Goal: Navigation & Orientation: Find specific page/section

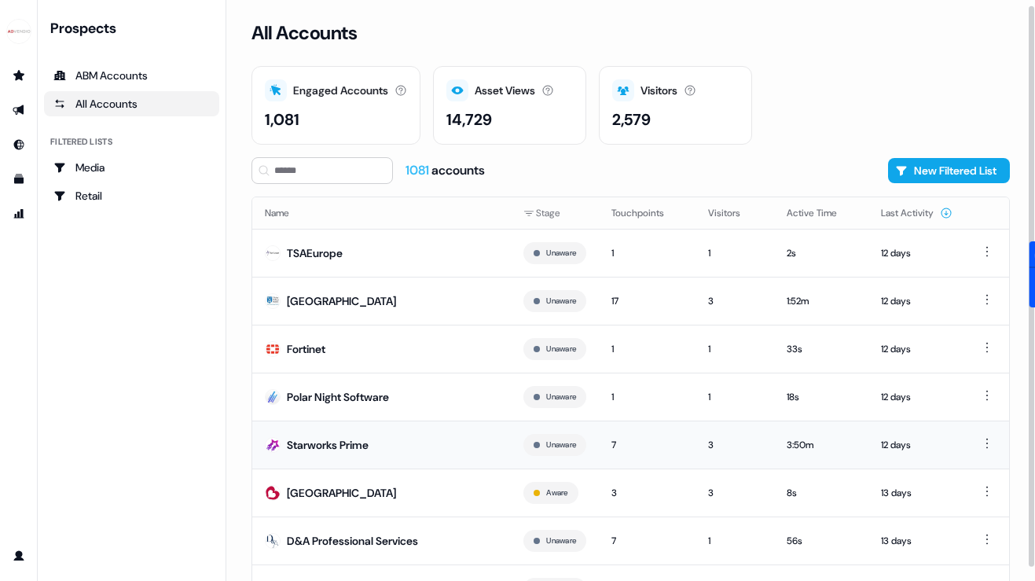
scroll to position [69, 0]
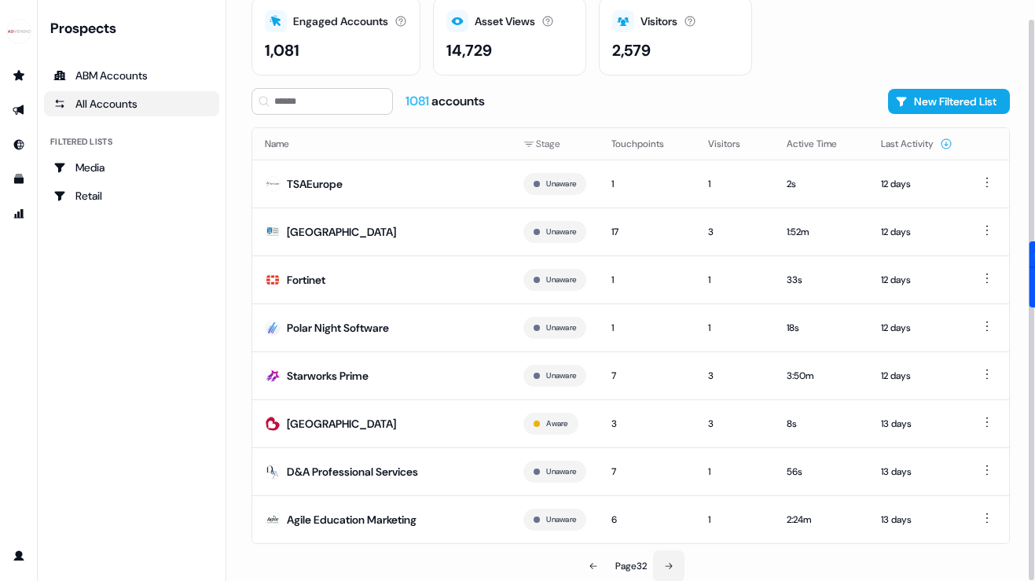
click at [674, 565] on icon at bounding box center [668, 565] width 9 height 9
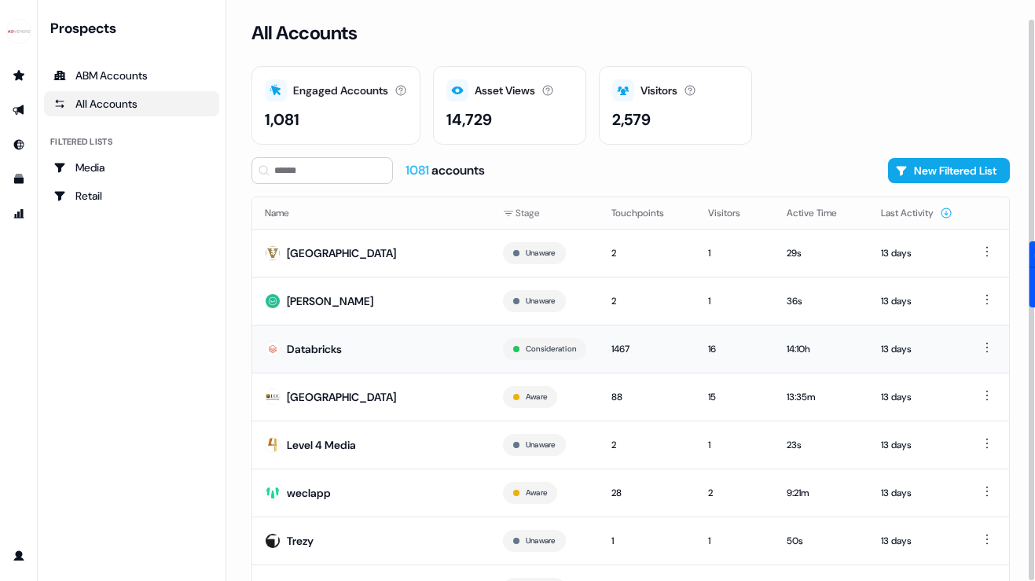
scroll to position [79, 0]
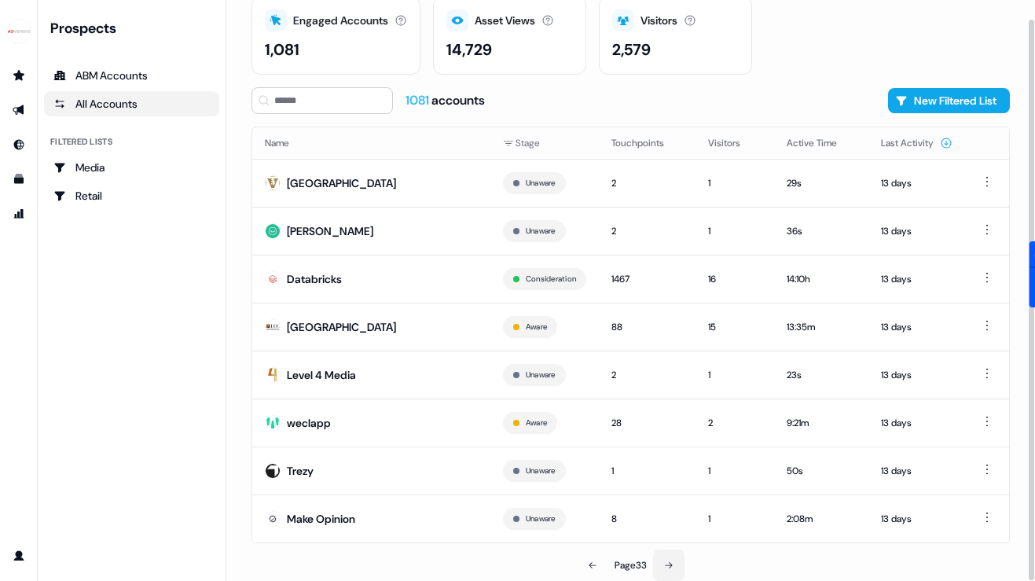
click at [674, 566] on icon at bounding box center [668, 565] width 9 height 9
